Goal: Task Accomplishment & Management: Complete application form

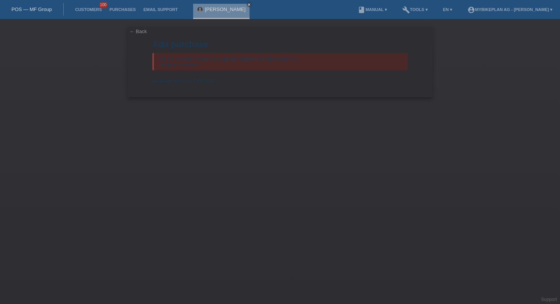
click at [18, 6] on div "POS — MF Group" at bounding box center [32, 9] width 64 height 13
click at [19, 6] on link "POS — MF Group" at bounding box center [31, 9] width 40 height 6
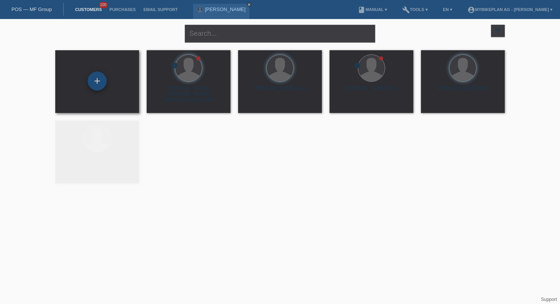
click at [97, 80] on div "+" at bounding box center [97, 81] width 19 height 19
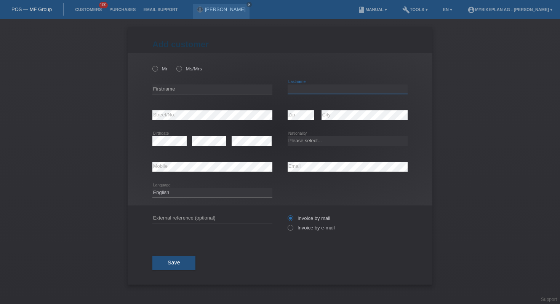
click at [325, 91] on input "text" at bounding box center [347, 90] width 120 height 10
paste input "Terra Marques"
type input "Terra Marques"
click at [177, 88] on input "text" at bounding box center [212, 90] width 120 height 10
paste input "Marisa"
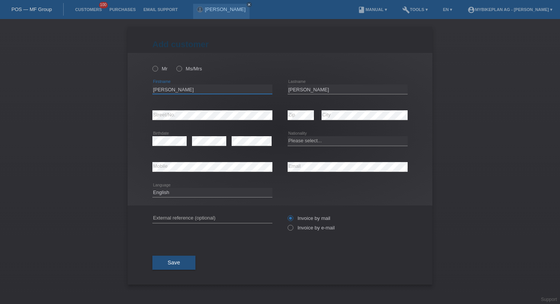
type input "Marisa"
click at [306, 139] on select "Please select... Switzerland Austria Germany Liechtenstein ------------ Afghani…" at bounding box center [347, 140] width 120 height 9
select select "PT"
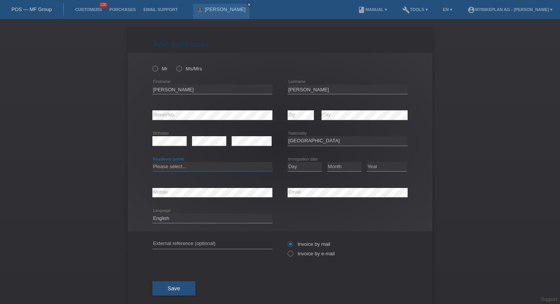
click at [192, 168] on select "Please select... C B B - Refugee status Other" at bounding box center [212, 166] width 120 height 9
select select "C"
click at [299, 167] on select "Day 01 02 03 04 05 06 07 08 09 10 11" at bounding box center [304, 166] width 34 height 9
select select "01"
click at [347, 169] on select "Month 01 02 03 04 05 06 07 08 09 10 11" at bounding box center [344, 166] width 34 height 9
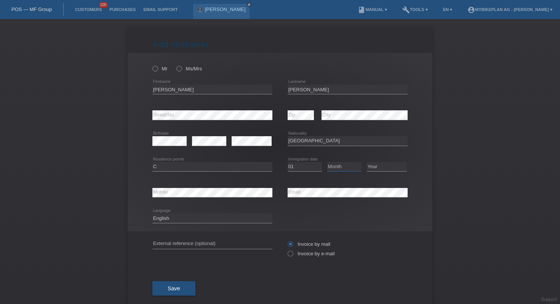
select select "04"
click at [373, 172] on div "Year 2025 2024 2023 2022 2021 2020 2019 2018 2017" at bounding box center [387, 167] width 40 height 26
click at [373, 168] on select "Year 2025 2024 2023 2022 2021 2020 2019 2018 2017 2016 2015 2014 2013 2012 2011…" at bounding box center [387, 166] width 40 height 9
select select "2004"
click at [214, 241] on input "text" at bounding box center [212, 245] width 120 height 10
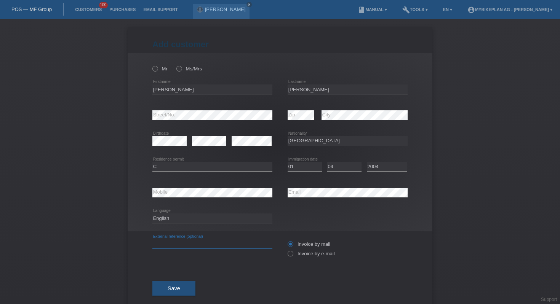
paste input "41689833478"
type input "41689833478"
click at [292, 258] on input "Invoice by e-mail" at bounding box center [289, 256] width 5 height 10
radio input "true"
click at [182, 72] on div "Mr Ms/Mrs" at bounding box center [212, 69] width 120 height 16
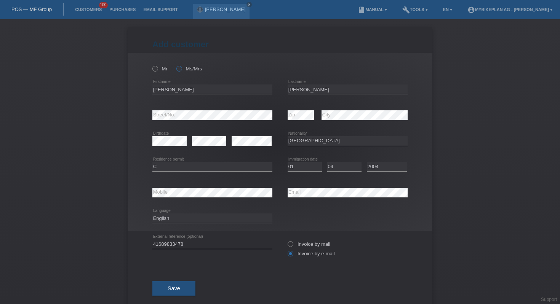
click at [175, 65] on icon at bounding box center [175, 65] width 0 height 0
click at [179, 69] on input "Ms/Mrs" at bounding box center [178, 68] width 5 height 5
radio input "true"
click at [166, 290] on button "Save" at bounding box center [173, 288] width 43 height 14
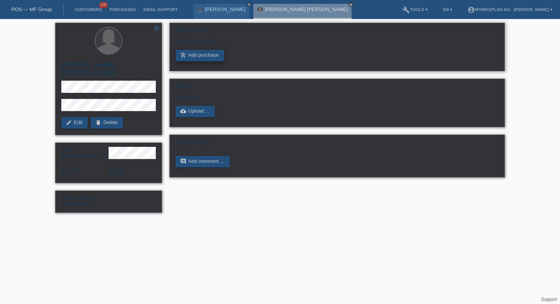
click at [196, 51] on link "add_shopping_cart Add purchase" at bounding box center [200, 55] width 48 height 11
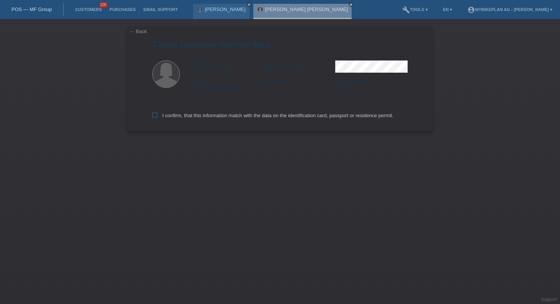
click at [198, 117] on label "I confirm, that this information match with the data on the identification card…" at bounding box center [272, 116] width 241 height 6
click at [157, 117] on input "I confirm, that this information match with the data on the identification card…" at bounding box center [154, 115] width 5 height 5
checkbox input "true"
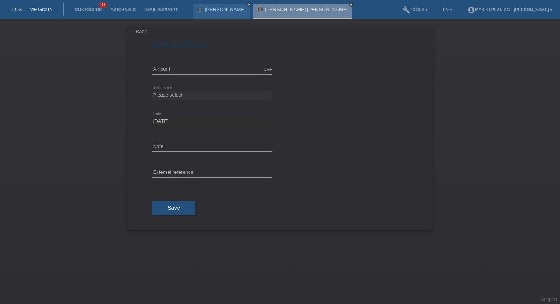
click at [192, 75] on div "CHF error Amount" at bounding box center [212, 70] width 120 height 26
click at [192, 72] on input "text" at bounding box center [212, 70] width 120 height 10
type input "2999.00"
click at [200, 99] on select "Please select 6 instalments 12 instalments 18 instalments 24 instalments 36 ins…" at bounding box center [212, 95] width 120 height 9
select select "487"
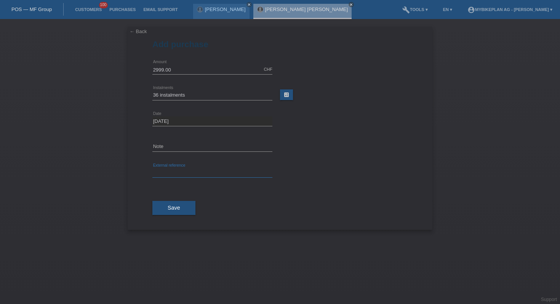
click at [198, 168] on input "text" at bounding box center [212, 173] width 120 height 10
paste input "41689833478"
type input "41689833478"
click at [169, 207] on span "Save" at bounding box center [174, 208] width 13 height 6
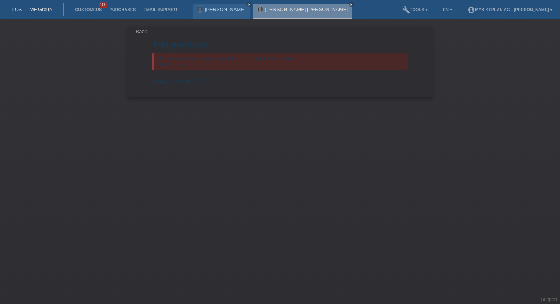
click at [22, 11] on link "POS — MF Group" at bounding box center [31, 9] width 40 height 6
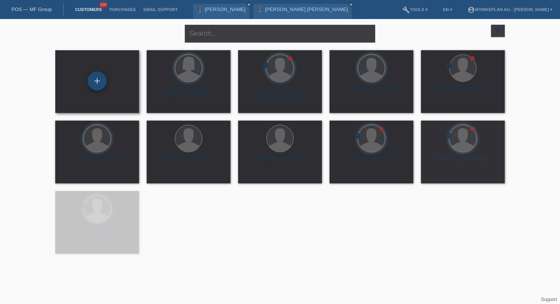
click at [103, 87] on div "+" at bounding box center [97, 81] width 19 height 19
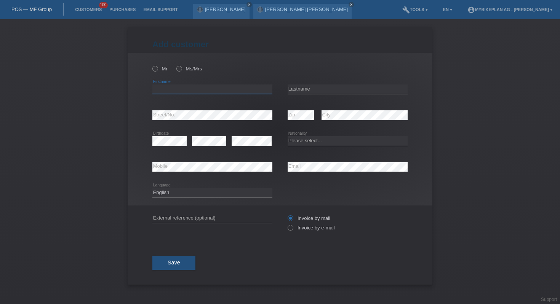
click at [176, 90] on input "text" at bounding box center [212, 90] width 120 height 10
type input "tiago"
click at [314, 93] on input "text" at bounding box center [347, 90] width 120 height 10
type input "vuilleumier"
click at [303, 120] on icon at bounding box center [300, 120] width 26 height 0
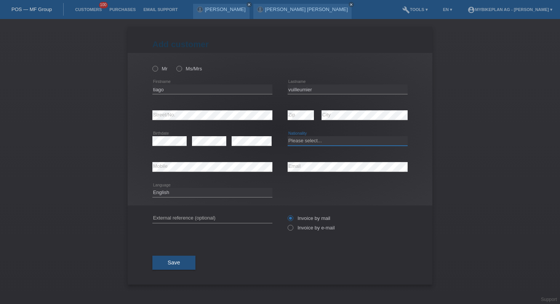
click at [310, 142] on select "Please select... Switzerland Austria Germany Liechtenstein ------------ Afghani…" at bounding box center [347, 140] width 120 height 9
select select "CH"
click at [201, 196] on select "Deutsch Français Italiano English" at bounding box center [212, 192] width 120 height 9
select select "fr"
click at [231, 217] on input "text" at bounding box center [212, 219] width 120 height 10
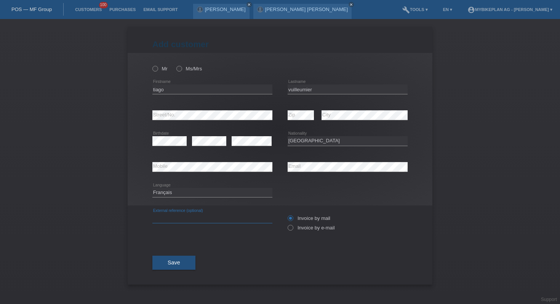
paste input "41677742999"
type input "41677742999"
click at [286, 224] on icon at bounding box center [286, 224] width 0 height 0
click at [291, 230] on input "Invoice by e-mail" at bounding box center [289, 230] width 5 height 10
radio input "true"
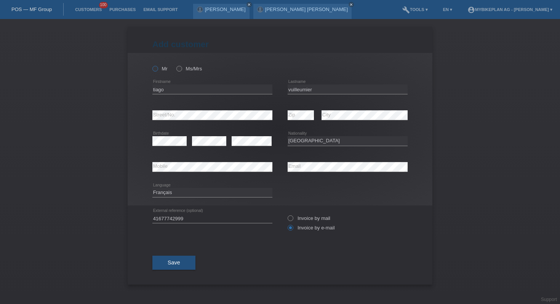
click at [165, 67] on label "Mr" at bounding box center [159, 69] width 15 height 6
click at [157, 67] on input "Mr" at bounding box center [154, 68] width 5 height 5
radio input "true"
click at [172, 266] on span "Save" at bounding box center [174, 263] width 13 height 6
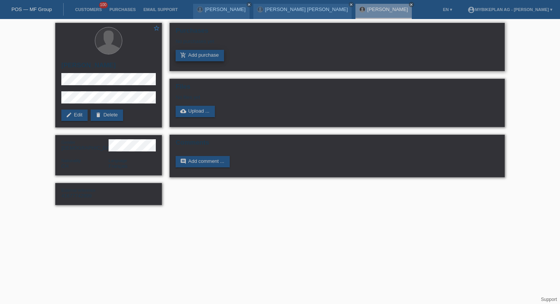
click at [200, 58] on link "add_shopping_cart Add purchase" at bounding box center [200, 55] width 48 height 11
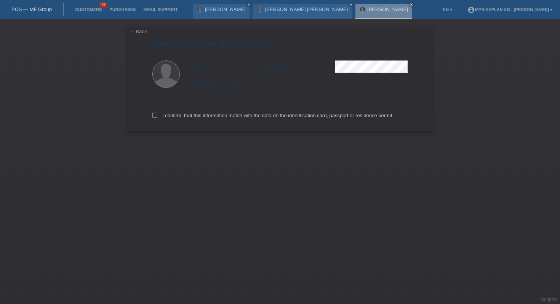
click at [209, 121] on div "I confirm, that this information match with the data on the identification card…" at bounding box center [279, 114] width 255 height 34
click at [208, 118] on label "I confirm, that this information match with the data on the identification card…" at bounding box center [272, 116] width 241 height 6
click at [157, 118] on input "I confirm, that this information match with the data on the identification card…" at bounding box center [154, 115] width 5 height 5
checkbox input "true"
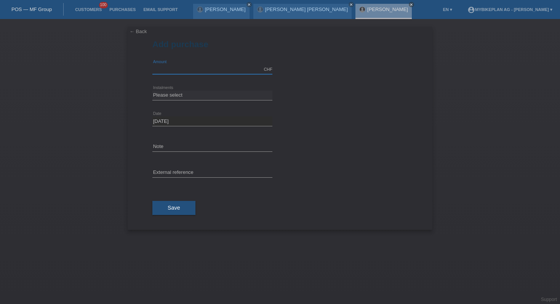
click at [206, 69] on input "text" at bounding box center [212, 70] width 120 height 10
type input "6999.00"
click at [218, 99] on select "Please select 6 instalments 12 instalments 18 instalments 24 instalments 36 ins…" at bounding box center [212, 95] width 120 height 9
select select "487"
click at [203, 171] on input "text" at bounding box center [212, 173] width 120 height 10
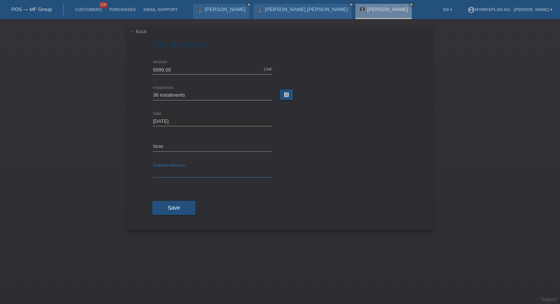
paste input "41677742999"
type input "41677742999"
click at [182, 205] on button "Save" at bounding box center [173, 208] width 43 height 14
